Goal: Task Accomplishment & Management: Manage account settings

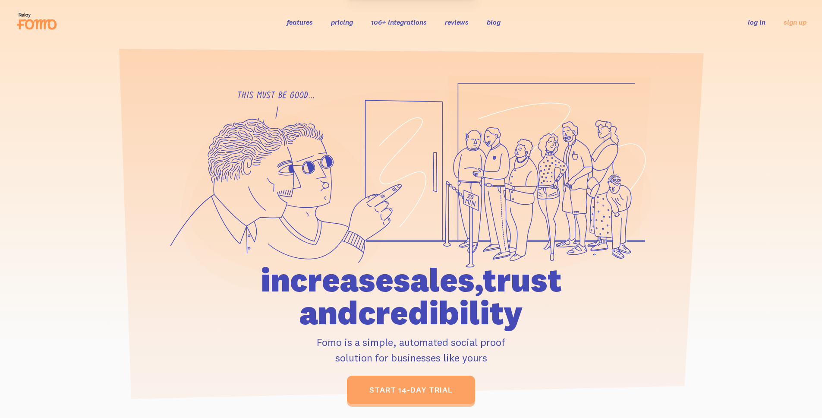
click at [749, 16] on div "features pricing 106+ integrations reviews blog log in sign up log in sign up" at bounding box center [411, 21] width 791 height 23
click at [752, 21] on link "log in" at bounding box center [757, 22] width 18 height 9
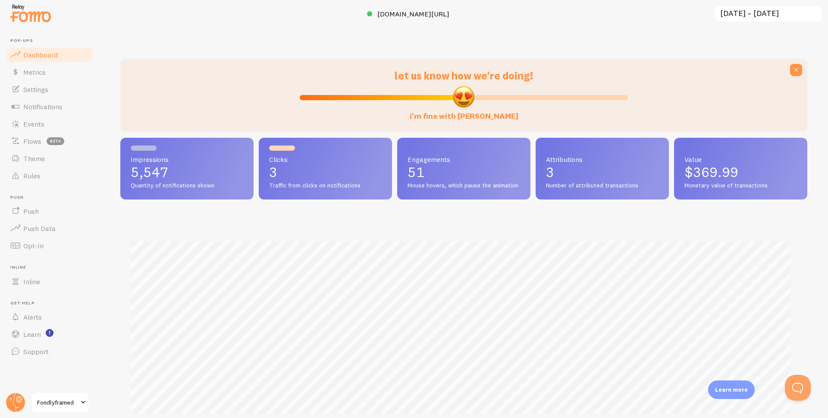
scroll to position [431266, 430812]
click at [60, 118] on link "Events" at bounding box center [49, 123] width 89 height 17
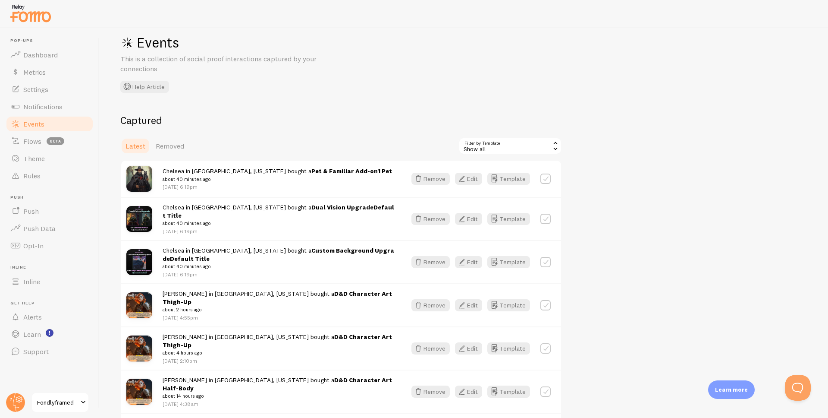
scroll to position [29, 0]
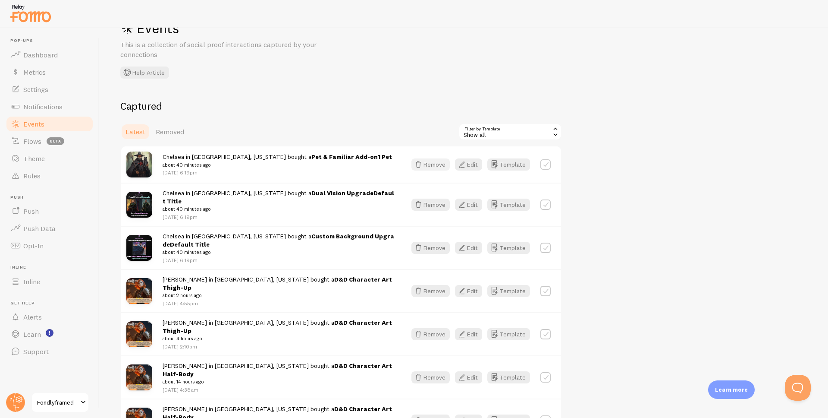
click at [428, 165] on button "Remove" at bounding box center [431, 164] width 38 height 12
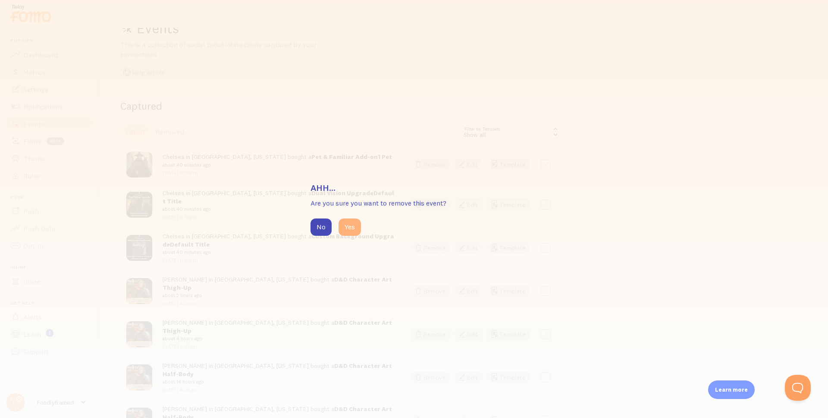
click at [350, 229] on button "Yes" at bounding box center [350, 226] width 22 height 17
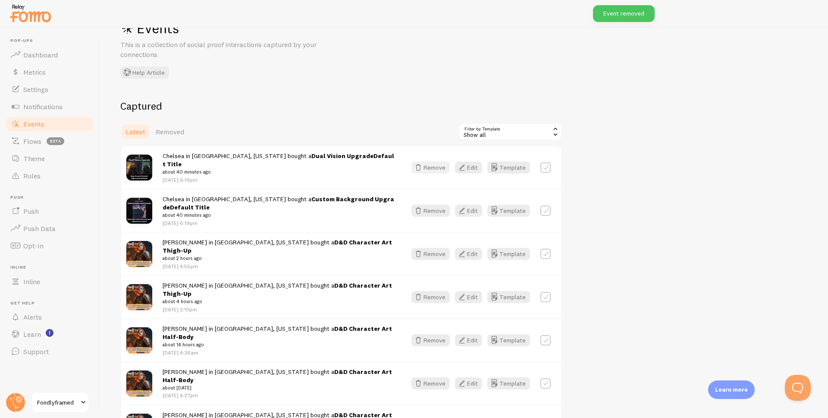
click at [428, 165] on button "Remove" at bounding box center [431, 167] width 38 height 12
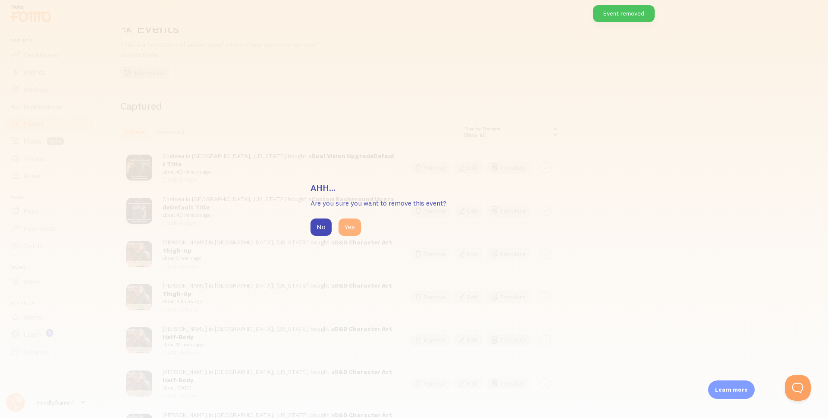
click at [346, 231] on button "Yes" at bounding box center [350, 226] width 22 height 17
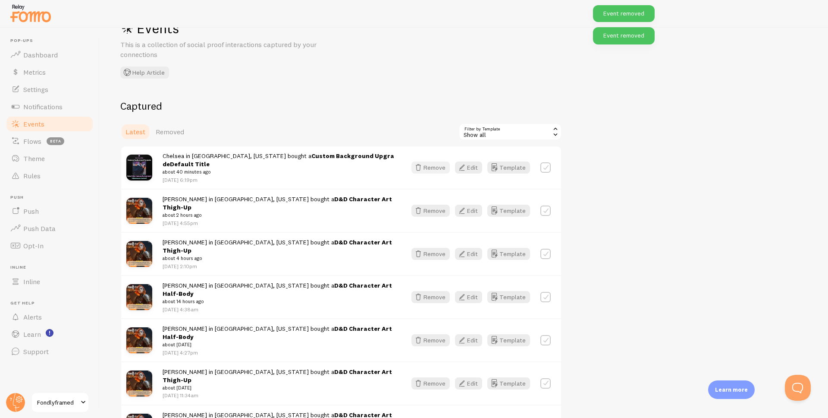
click at [429, 162] on button "Remove" at bounding box center [431, 167] width 38 height 12
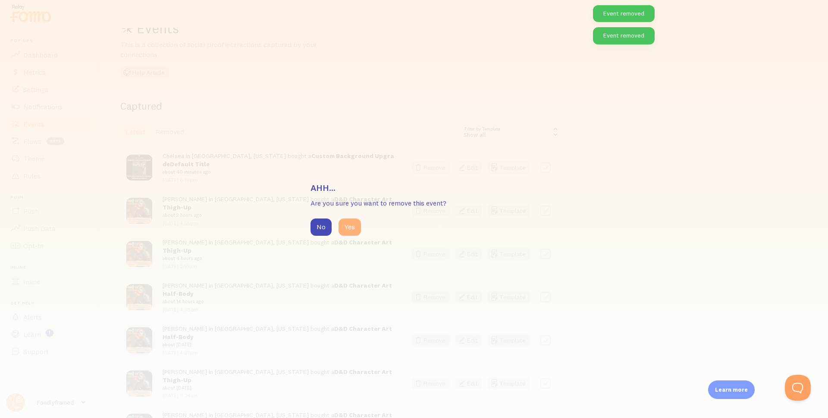
click at [350, 229] on button "Yes" at bounding box center [350, 226] width 22 height 17
